Goal: Task Accomplishment & Management: Use online tool/utility

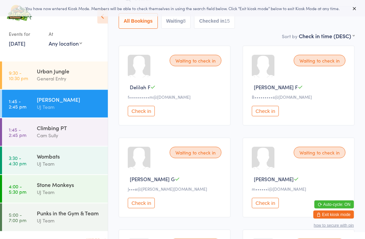
scroll to position [66, 0]
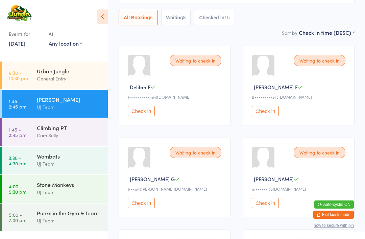
click at [220, 23] on button "Checked in 15" at bounding box center [214, 18] width 41 height 16
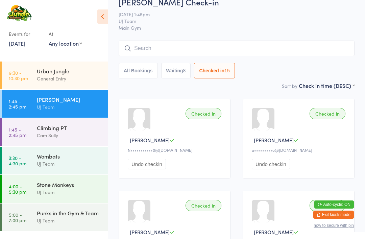
scroll to position [0, 0]
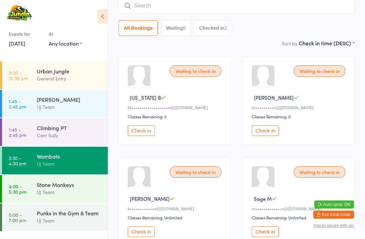
scroll to position [58, 0]
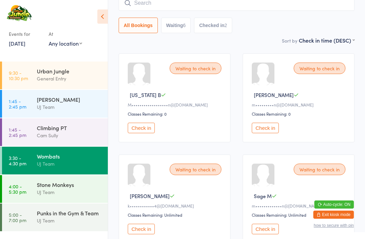
click at [216, 24] on button "Checked in 2" at bounding box center [213, 26] width 38 height 16
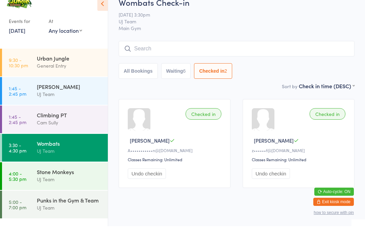
scroll to position [13, 0]
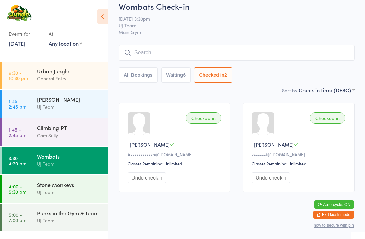
click at [146, 68] on button "All Bookings" at bounding box center [138, 75] width 39 height 16
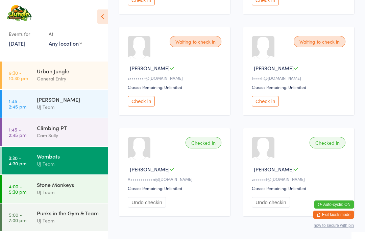
scroll to position [286, 0]
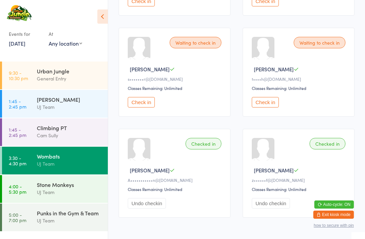
click at [57, 75] on div "Urban Jungle" at bounding box center [69, 70] width 65 height 7
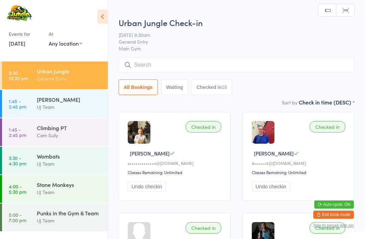
click at [183, 72] on input "search" at bounding box center [237, 65] width 236 height 16
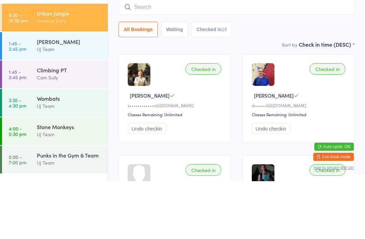
type input "F"
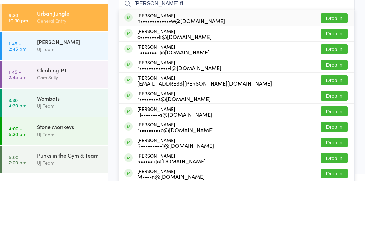
type input "Robin fl"
click at [339, 71] on button "Drop in" at bounding box center [334, 76] width 27 height 10
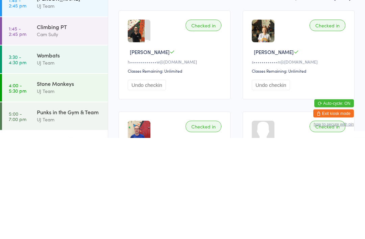
click at [68, 188] on div "UJ Team" at bounding box center [69, 192] width 65 height 8
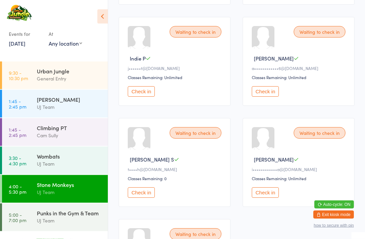
scroll to position [499, 0]
click at [142, 198] on button "Check in" at bounding box center [141, 192] width 27 height 10
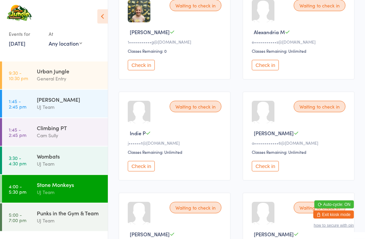
scroll to position [425, 0]
click at [46, 157] on div "Wombats" at bounding box center [69, 155] width 65 height 7
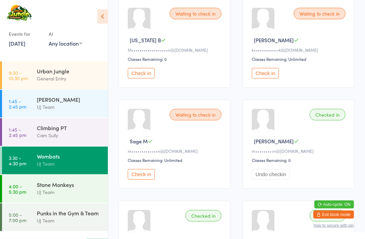
scroll to position [114, 0]
click at [146, 178] on button "Check in" at bounding box center [141, 174] width 27 height 10
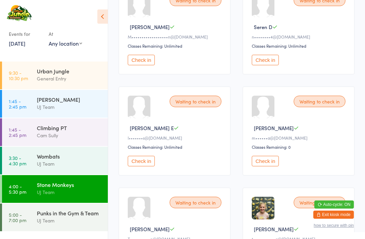
scroll to position [129, 0]
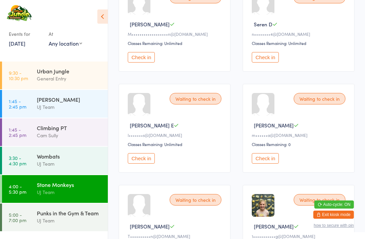
click at [266, 164] on button "Check in" at bounding box center [265, 158] width 27 height 10
